Goal: Task Accomplishment & Management: Manage account settings

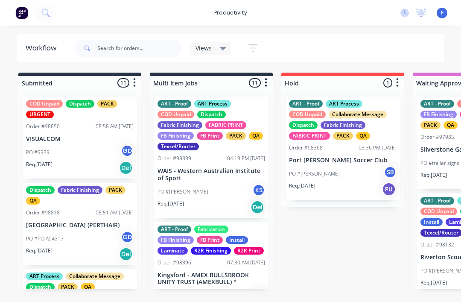
click at [219, 42] on div "Views" at bounding box center [210, 48] width 41 height 13
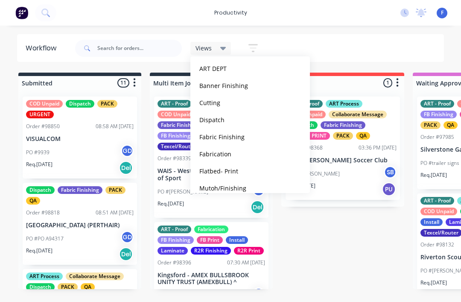
scroll to position [62, 0]
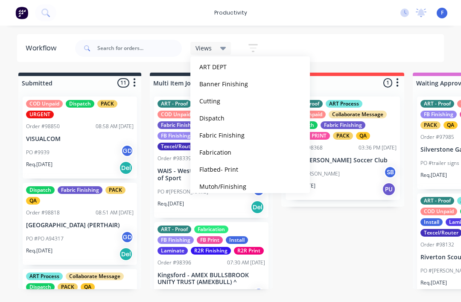
click at [221, 155] on button "Fabrication" at bounding box center [242, 152] width 91 height 10
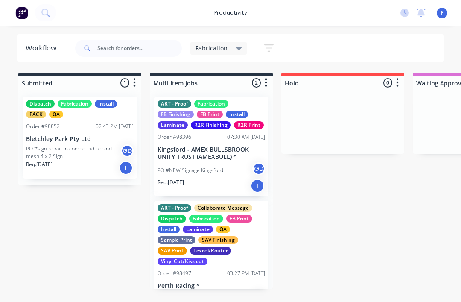
scroll to position [0, 0]
click at [80, 135] on p "Bletchley Park Pty Ltd" at bounding box center [80, 138] width 108 height 7
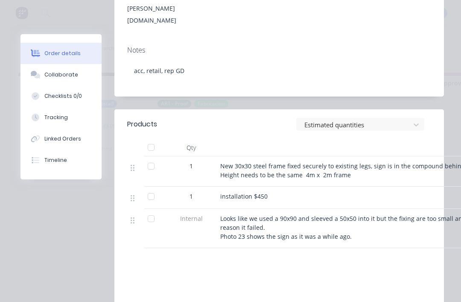
scroll to position [234, 0]
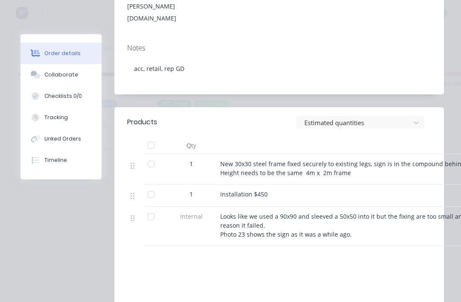
click at [63, 75] on div "Collaborate" at bounding box center [61, 75] width 34 height 8
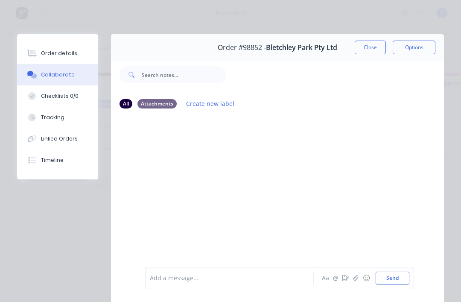
click at [367, 45] on button "Close" at bounding box center [370, 48] width 31 height 14
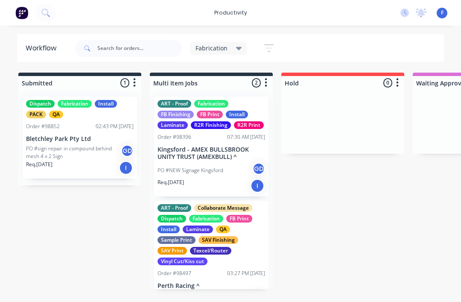
click at [58, 141] on p "Bletchley Park Pty Ltd" at bounding box center [80, 138] width 108 height 7
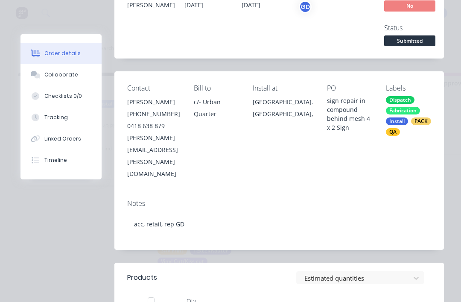
scroll to position [69, 0]
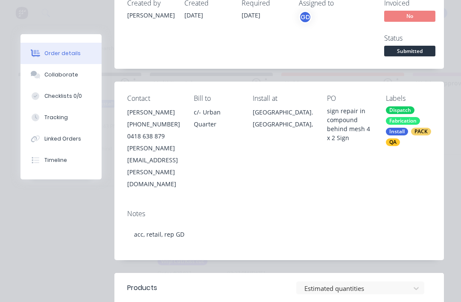
click at [53, 76] on div "Collaborate" at bounding box center [61, 75] width 34 height 8
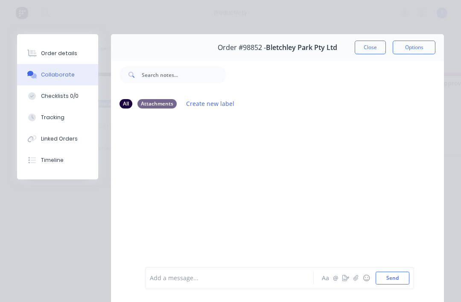
scroll to position [0, 0]
click at [165, 103] on div "Attachments" at bounding box center [156, 103] width 39 height 9
click at [57, 50] on div "Order details" at bounding box center [59, 54] width 36 height 8
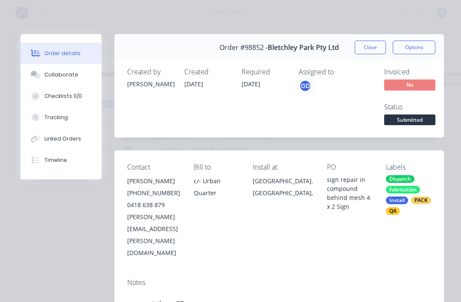
click at [376, 47] on button "Close" at bounding box center [370, 48] width 31 height 14
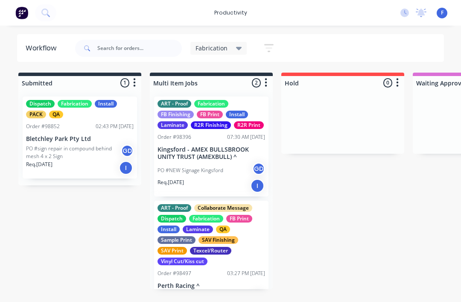
click at [213, 154] on p "Kingsford - AMEX BULLSBROOK UNITY TRUST (AMEXBULL) ^" at bounding box center [211, 153] width 108 height 15
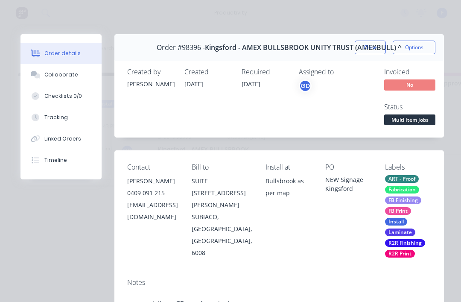
click at [364, 46] on button "Close" at bounding box center [370, 48] width 31 height 14
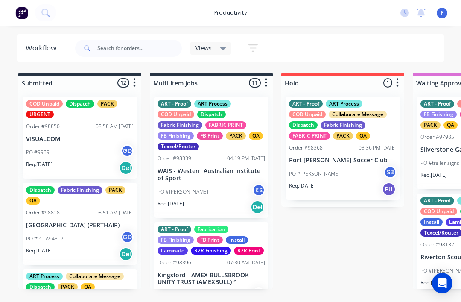
click at [209, 44] on span "Views" at bounding box center [203, 48] width 16 height 9
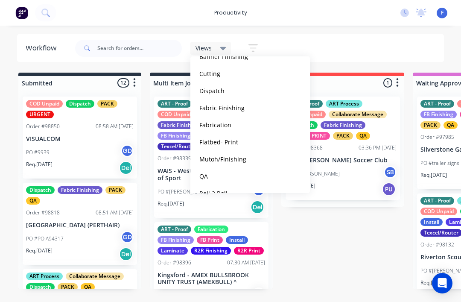
scroll to position [70, 0]
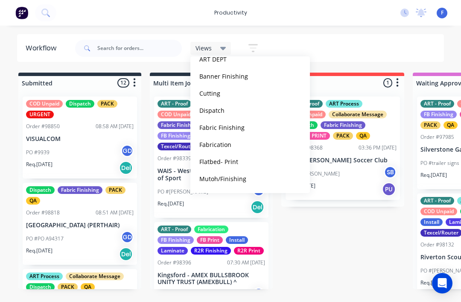
click at [216, 144] on button "Fabrication" at bounding box center [242, 145] width 91 height 10
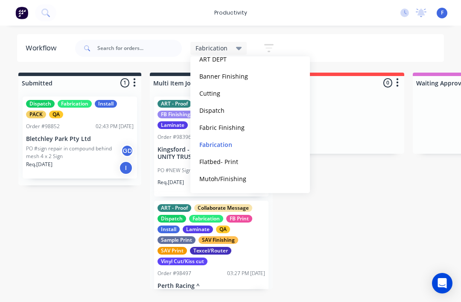
click at [0, 0] on button "edit" at bounding box center [0, 0] width 0 height 0
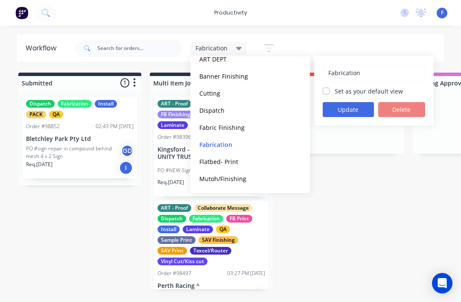
click at [375, 88] on label "Set as your default view" at bounding box center [369, 91] width 68 height 9
click at [329, 88] on input "Set as your default view" at bounding box center [326, 91] width 7 height 8
checkbox input "true"
click at [362, 109] on button "Update" at bounding box center [348, 109] width 51 height 15
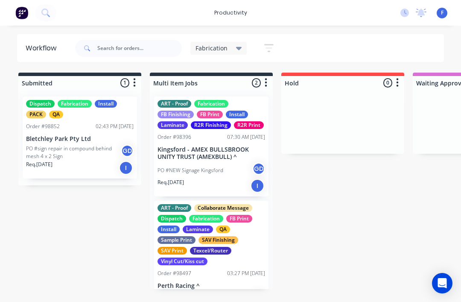
click at [225, 47] on span "Fabrication" at bounding box center [211, 48] width 32 height 9
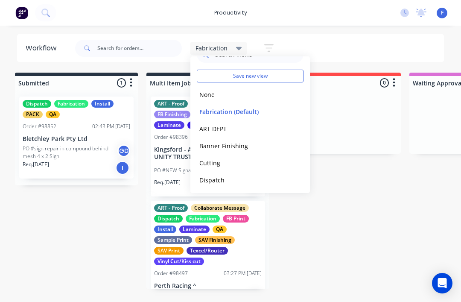
scroll to position [0, 4]
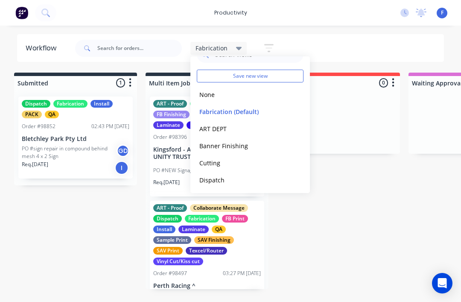
click at [271, 108] on button "Fabrication (Default)" at bounding box center [242, 112] width 91 height 10
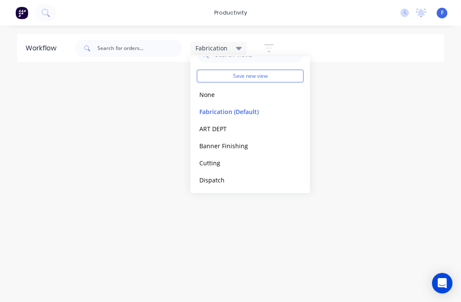
scroll to position [0, 0]
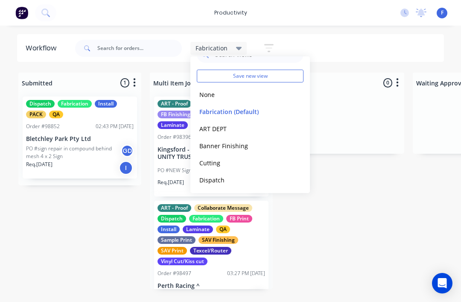
click at [0, 0] on button "edit" at bounding box center [0, 0] width 0 height 0
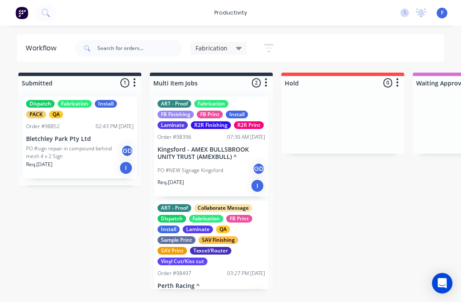
click at [271, 43] on icon "button" at bounding box center [268, 48] width 9 height 11
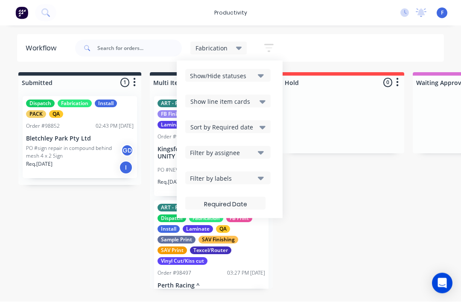
scroll to position [15, 0]
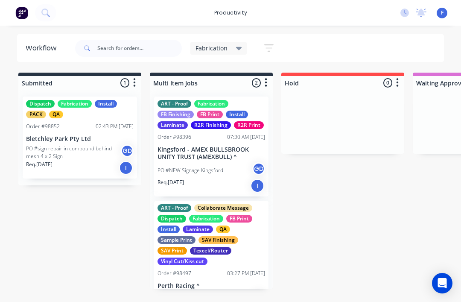
click at [237, 44] on icon at bounding box center [239, 48] width 6 height 9
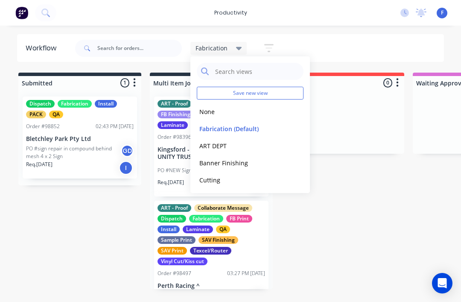
click at [332, 44] on div "Fabrication Save new view None edit Fabrication (Default) edit ART DEPT edit Ba…" at bounding box center [258, 48] width 371 height 26
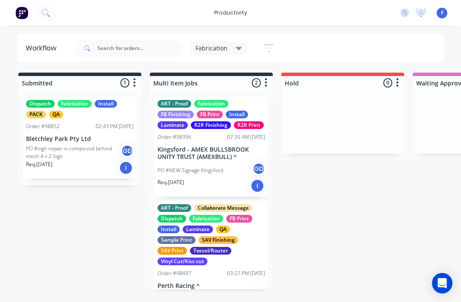
click at [264, 51] on icon "button" at bounding box center [268, 48] width 9 height 11
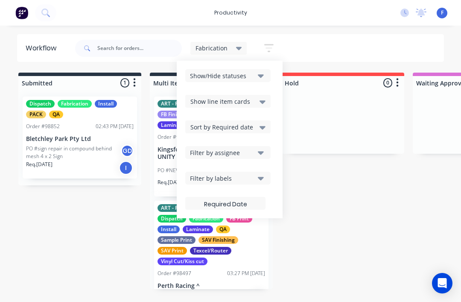
click at [258, 105] on div "Show line item cards" at bounding box center [227, 101] width 75 height 10
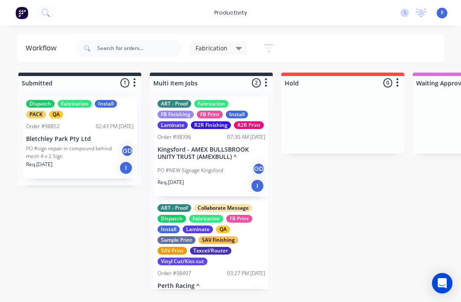
click at [261, 41] on button "button" at bounding box center [268, 48] width 27 height 17
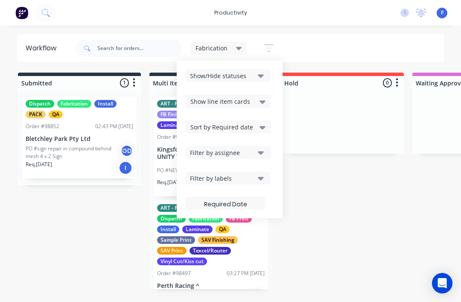
scroll to position [0, 0]
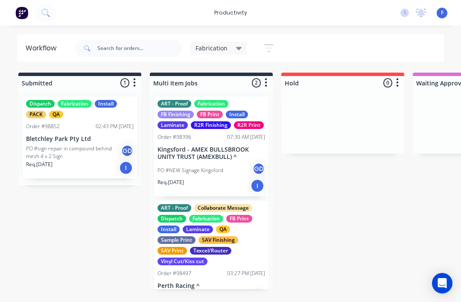
click at [230, 47] on div "Fabrication" at bounding box center [218, 48] width 47 height 8
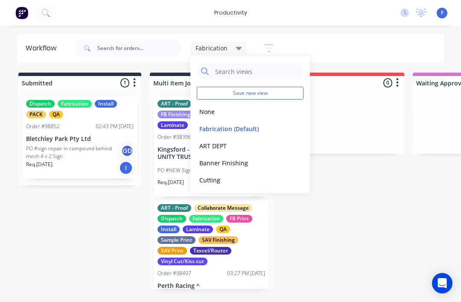
click at [211, 109] on button "None" at bounding box center [242, 112] width 91 height 10
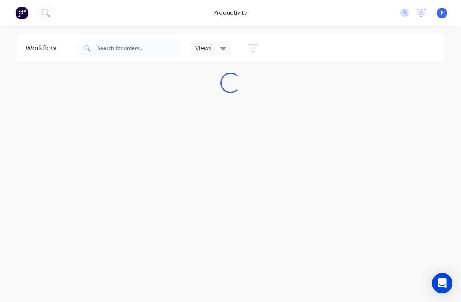
click at [347, 215] on div "Workflow Views Save new view None edit Fabrication (Default) edit ART DEPT edit…" at bounding box center [230, 159] width 461 height 250
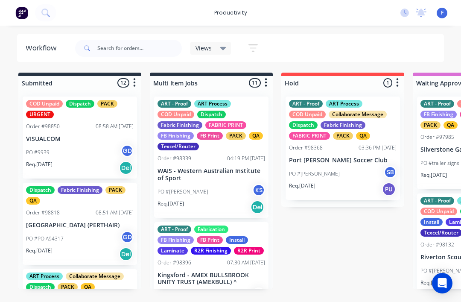
click at [258, 45] on icon "button" at bounding box center [252, 48] width 9 height 8
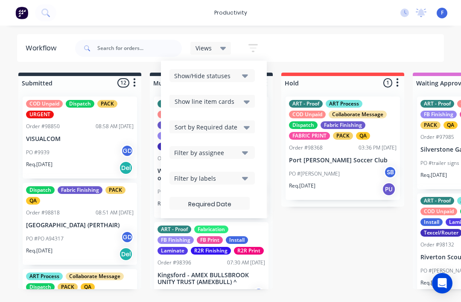
click at [246, 175] on icon "button" at bounding box center [245, 177] width 6 height 9
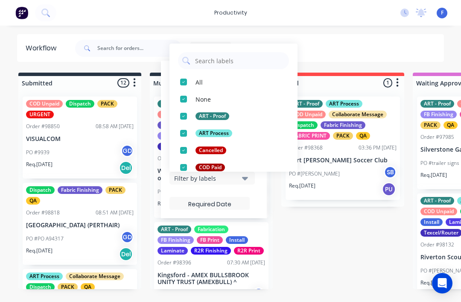
click at [181, 82] on div "button" at bounding box center [183, 81] width 17 height 17
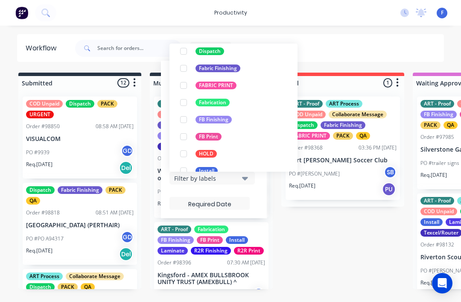
scroll to position [166, 0]
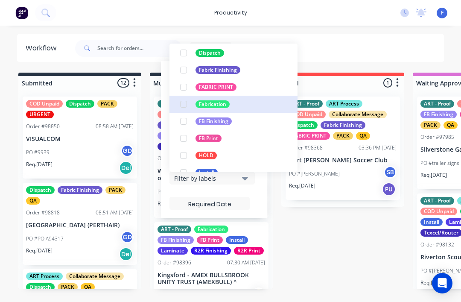
click at [213, 102] on div "Fabrication" at bounding box center [212, 104] width 34 height 8
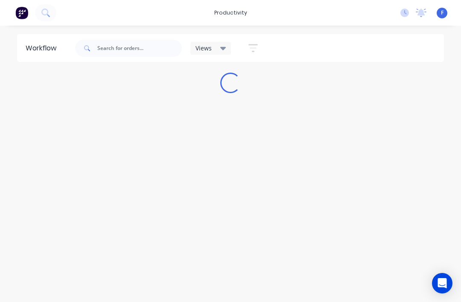
click at [335, 50] on div "Views Save new view None edit Fabrication (Default) edit ART DEPT edit Banner F…" at bounding box center [258, 48] width 371 height 26
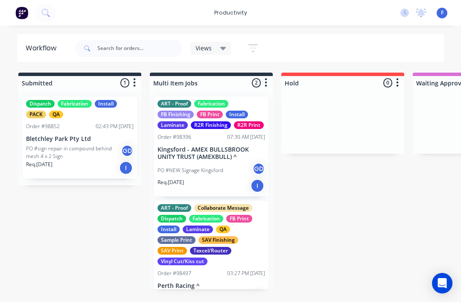
click at [250, 48] on icon "button" at bounding box center [253, 47] width 7 height 1
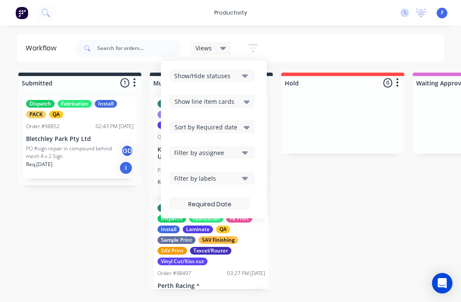
click at [242, 100] on div "Show line item cards" at bounding box center [212, 101] width 75 height 10
click at [237, 79] on div "Show/Hide statuses" at bounding box center [206, 75] width 64 height 9
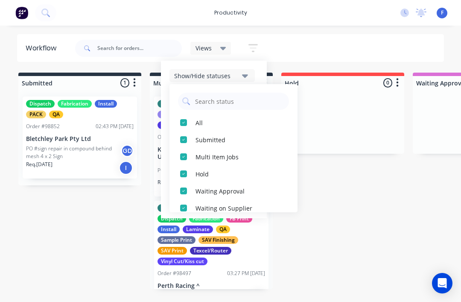
scroll to position [0, 0]
click at [334, 41] on div "Views Save new view None edit Fabrication (Default) edit ART DEPT edit Banner F…" at bounding box center [258, 48] width 371 height 26
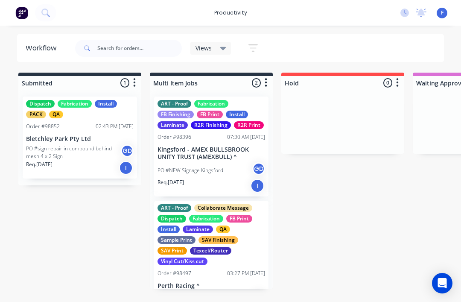
click at [218, 52] on div "Views" at bounding box center [210, 48] width 31 height 8
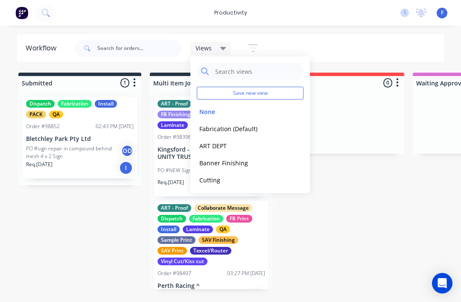
click at [250, 124] on button "Fabrication (Default)" at bounding box center [242, 129] width 91 height 10
click at [337, 35] on header "Workflow Fabrication Save new view None edit Fabrication (Default) edit ART DEP…" at bounding box center [230, 48] width 427 height 28
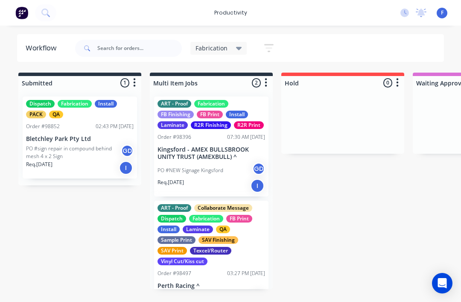
click at [271, 47] on icon "button" at bounding box center [268, 48] width 9 height 11
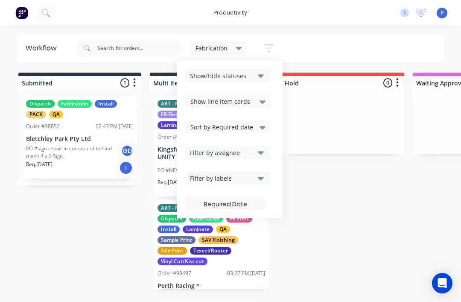
click at [250, 105] on div "Show line item cards" at bounding box center [227, 101] width 75 height 10
click at [255, 100] on div "Show line item cards" at bounding box center [227, 101] width 75 height 10
click at [260, 71] on icon "button" at bounding box center [261, 75] width 6 height 9
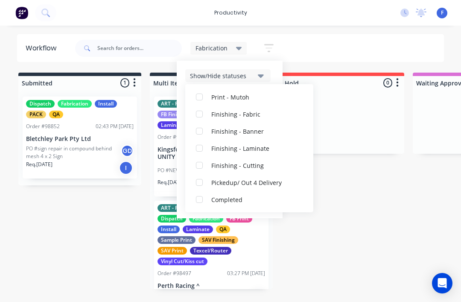
scroll to position [333, 0]
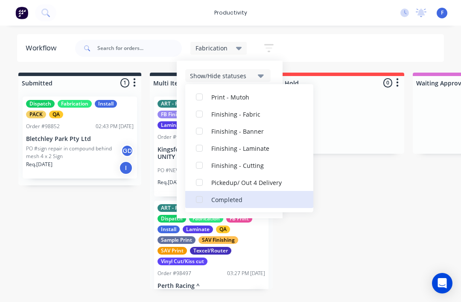
click at [236, 199] on div "Completed" at bounding box center [253, 199] width 85 height 9
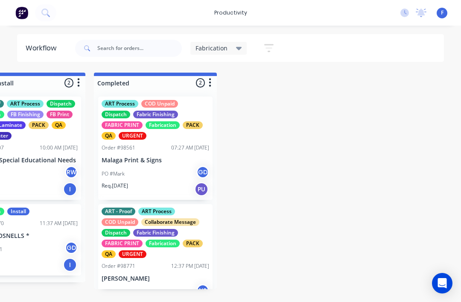
scroll to position [0, 1631]
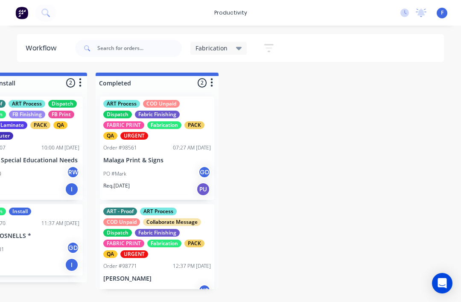
click at [231, 43] on div "Fabrication" at bounding box center [218, 48] width 57 height 13
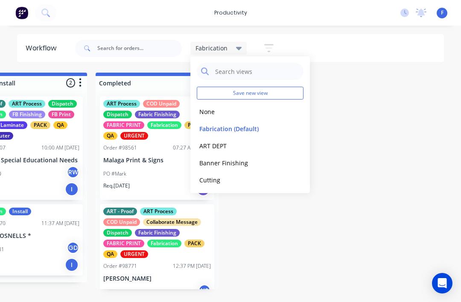
click at [0, 0] on button "edit" at bounding box center [0, 0] width 0 height 0
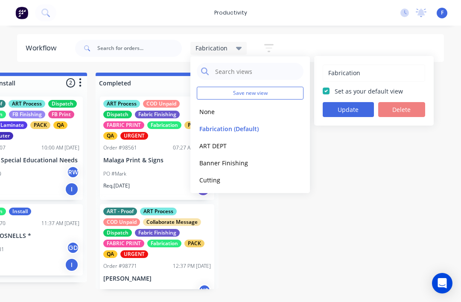
click at [354, 107] on button "Update" at bounding box center [348, 109] width 51 height 15
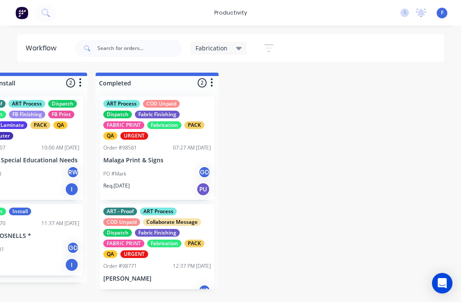
click at [358, 119] on div "Submitted 1 Sort By Created date Required date Order number Customer name Most …" at bounding box center [2, 181] width 3280 height 216
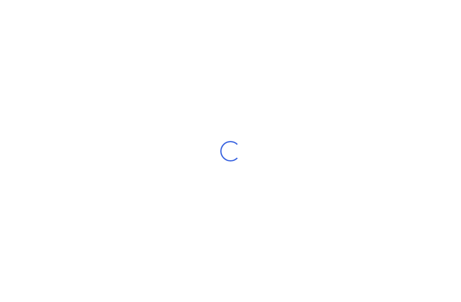
scroll to position [0, 4]
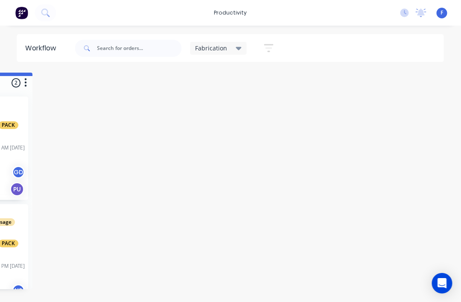
scroll to position [0, 1817]
